Goal: Task Accomplishment & Management: Manage account settings

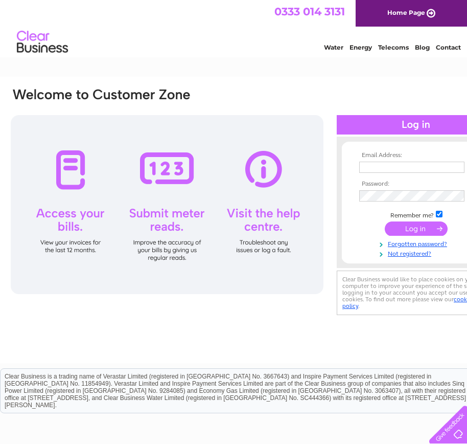
type input "[PERSON_NAME][EMAIL_ADDRESS][DOMAIN_NAME]"
click at [424, 229] on input "submit" at bounding box center [416, 228] width 63 height 14
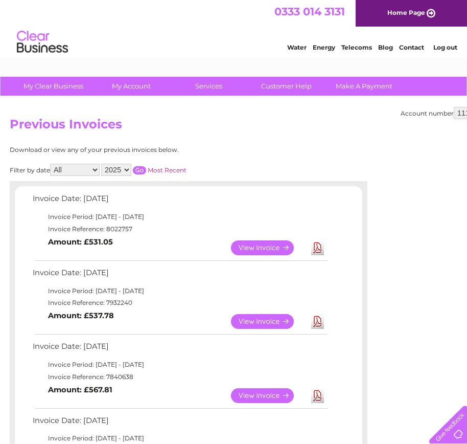
click at [317, 320] on link "Download" at bounding box center [317, 321] width 13 height 15
click at [266, 320] on link "View" at bounding box center [268, 321] width 75 height 15
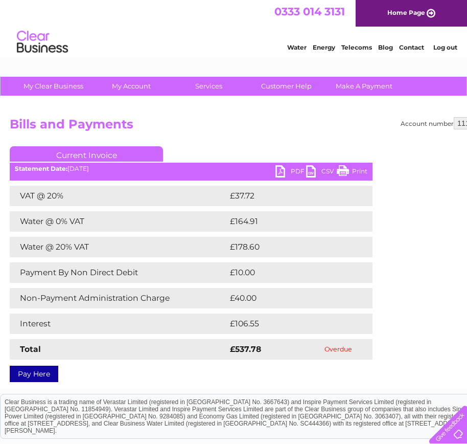
click at [130, 32] on div "Water Energy Telecoms Blog Contact Log out" at bounding box center [233, 43] width 467 height 33
